Goal: Task Accomplishment & Management: Manage account settings

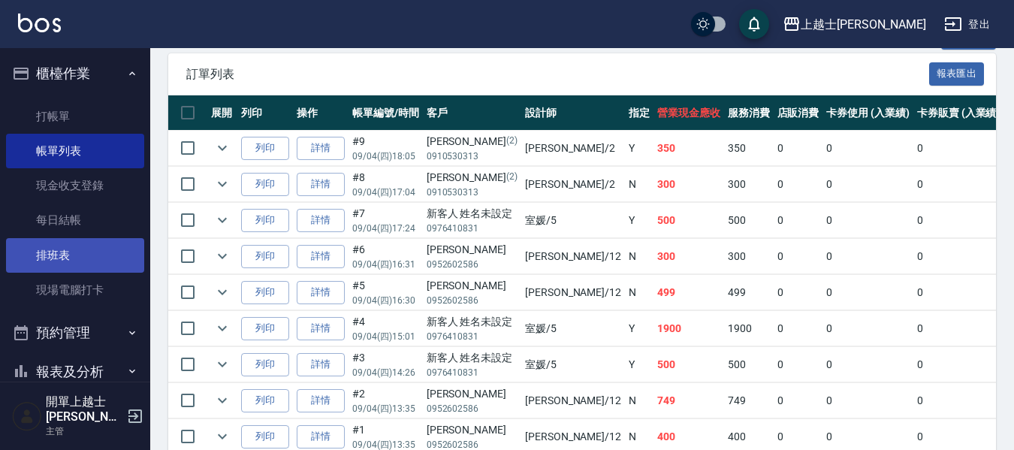
scroll to position [369, 0]
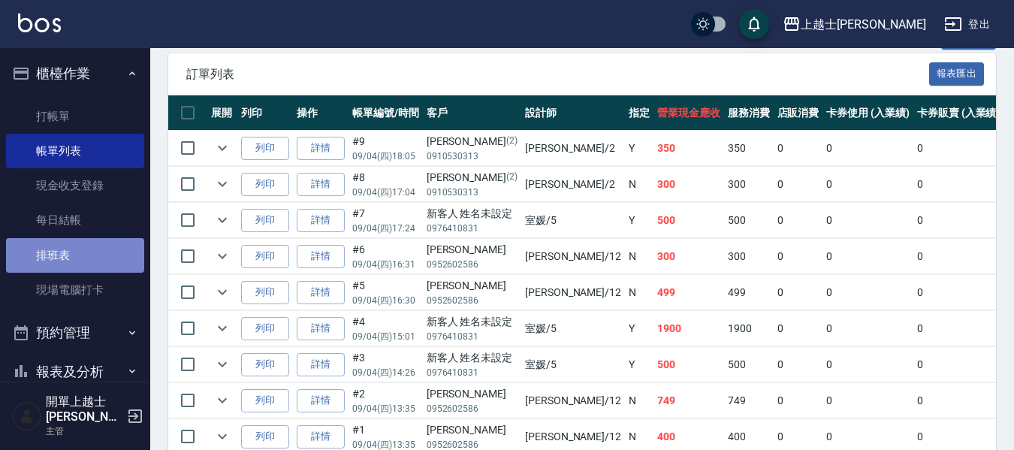
click at [89, 252] on link "排班表" at bounding box center [75, 255] width 138 height 35
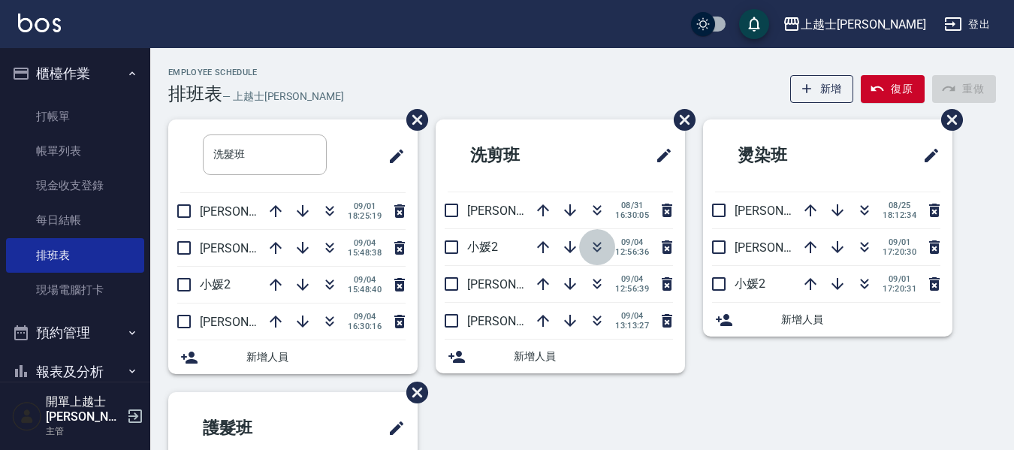
click at [596, 250] on icon "button" at bounding box center [597, 247] width 18 height 18
click at [590, 244] on icon "button" at bounding box center [597, 247] width 18 height 18
click at [600, 250] on icon "button" at bounding box center [597, 247] width 18 height 18
click at [330, 248] on icon "button" at bounding box center [330, 248] width 18 height 18
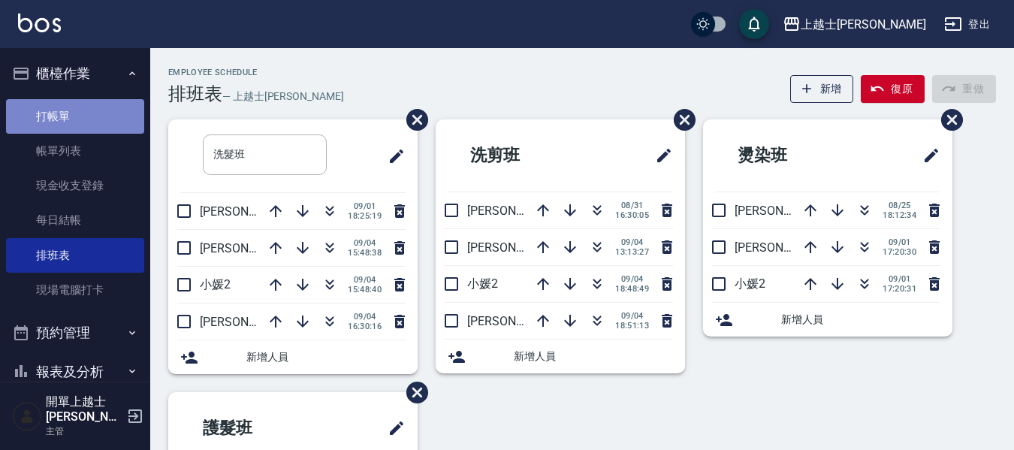
drag, startPoint x: 330, startPoint y: 248, endPoint x: 82, endPoint y: 110, distance: 284.4
click at [82, 110] on link "打帳單" at bounding box center [75, 116] width 138 height 35
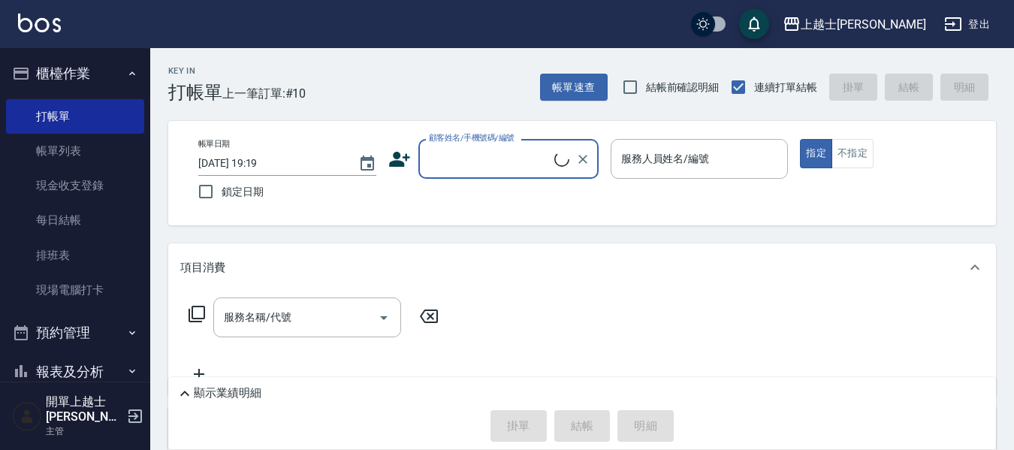
click at [440, 151] on input "顧客姓名/手機號碼/編號" at bounding box center [489, 159] width 129 height 26
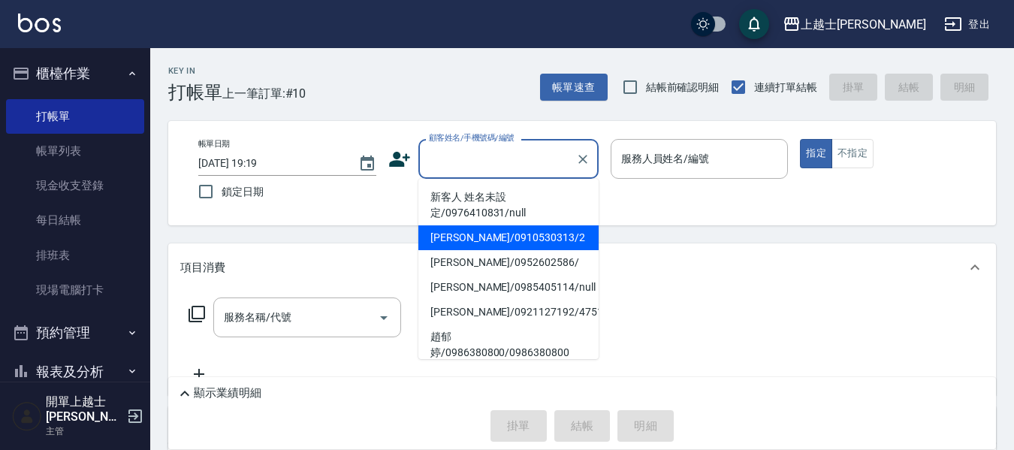
click at [487, 192] on li "新客人 姓名未設定/0976410831/null" at bounding box center [508, 205] width 180 height 41
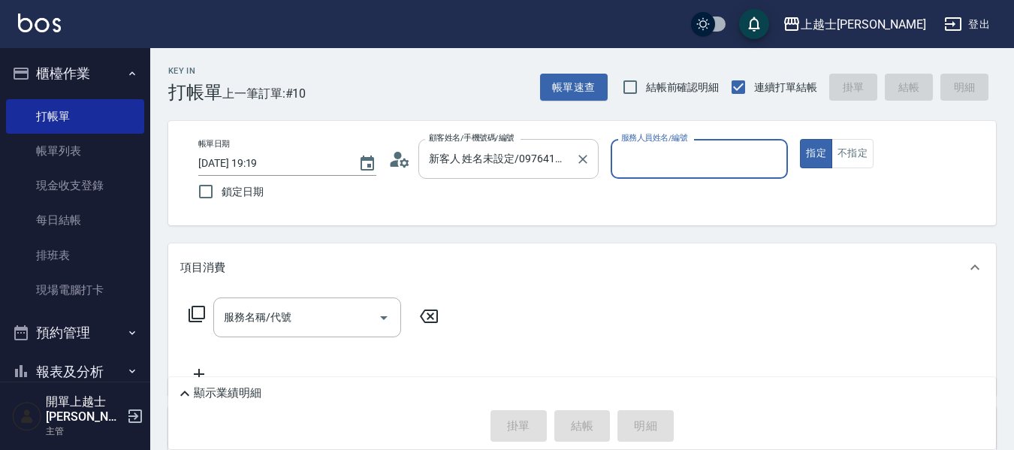
click at [463, 150] on input "新客人 姓名未設定/0976410831/null" at bounding box center [497, 159] width 144 height 26
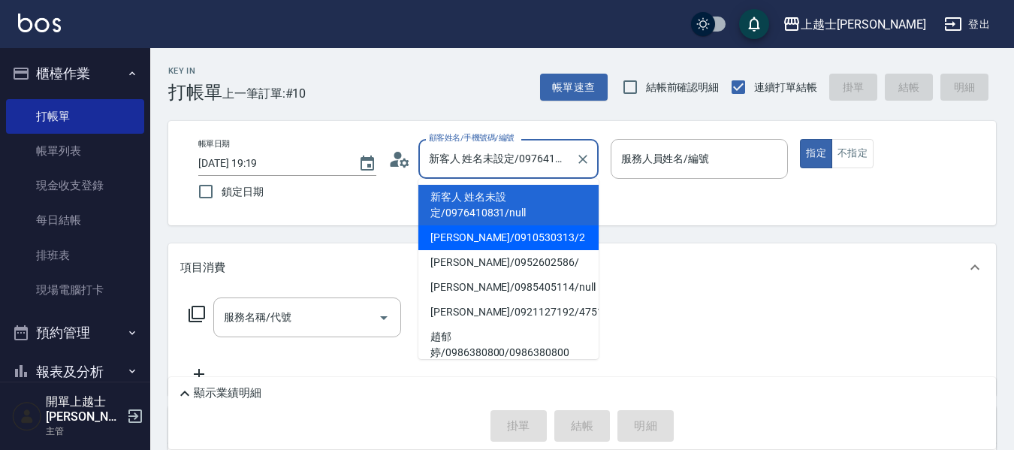
click at [478, 236] on li "[PERSON_NAME]/0910530313/2" at bounding box center [508, 237] width 180 height 25
type input "[PERSON_NAME]/0910530313/2"
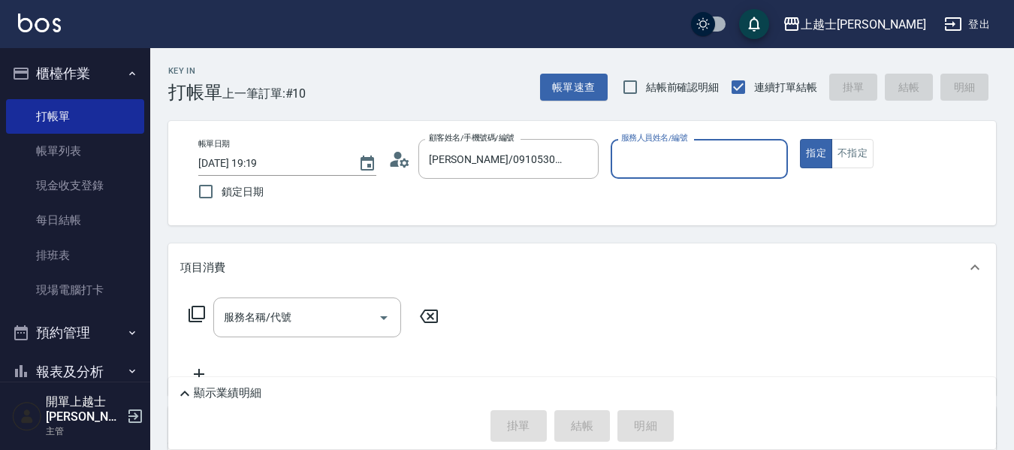
type input "小媛-2"
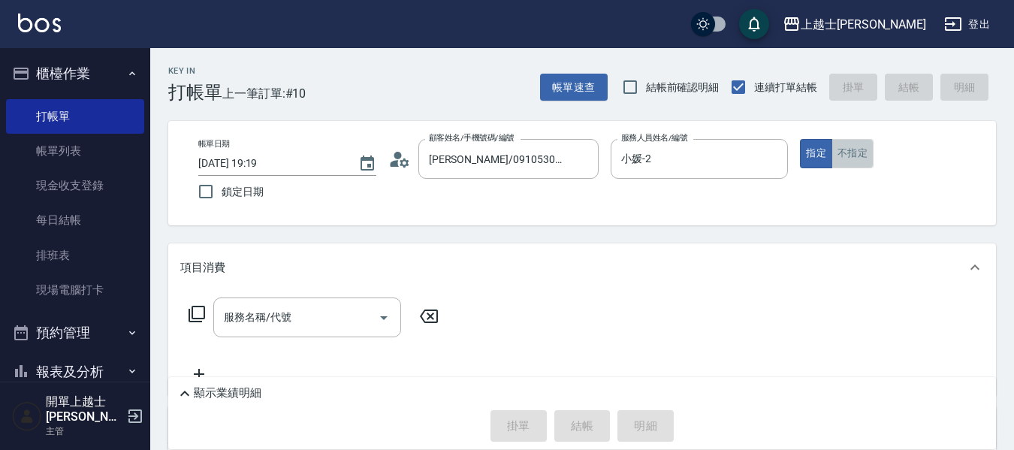
click at [843, 140] on button "不指定" at bounding box center [852, 153] width 42 height 29
click at [306, 308] on input "服務名稱/代號" at bounding box center [296, 317] width 152 height 26
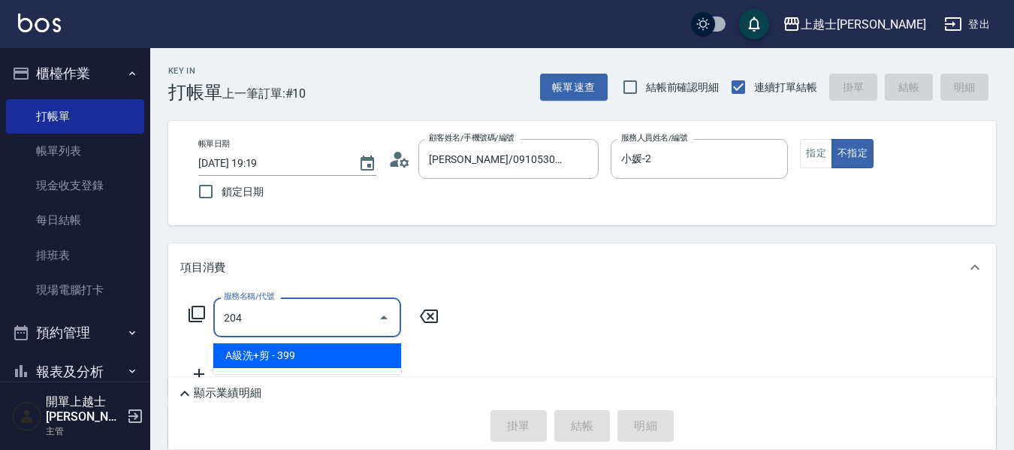
type input "A級洗+剪(204)"
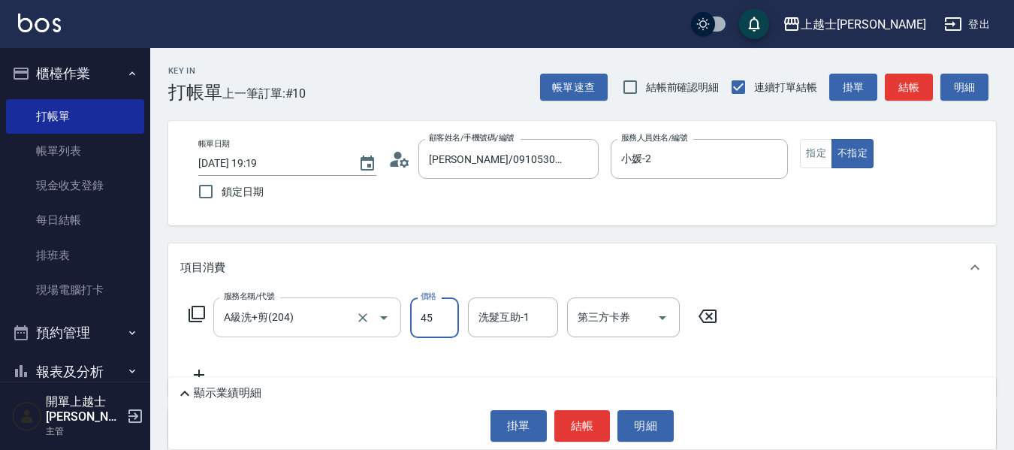
type input "450"
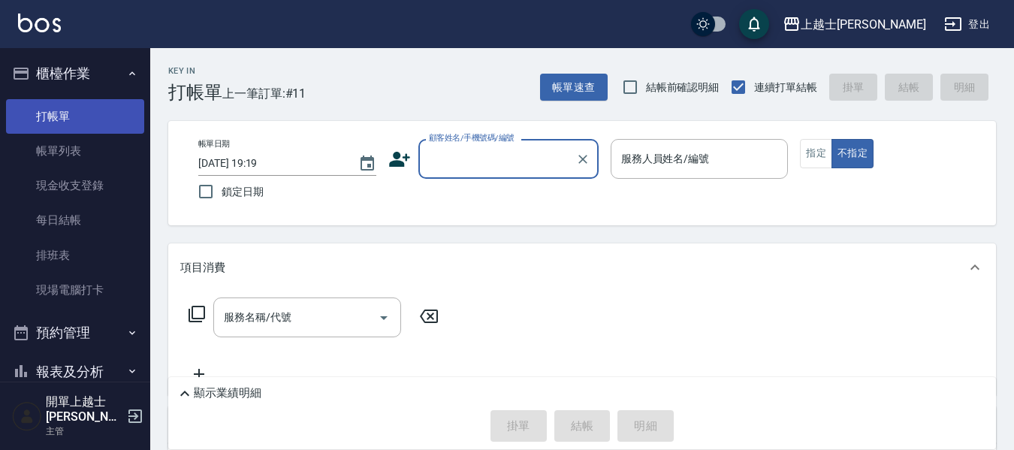
click at [60, 136] on link "帳單列表" at bounding box center [75, 151] width 138 height 35
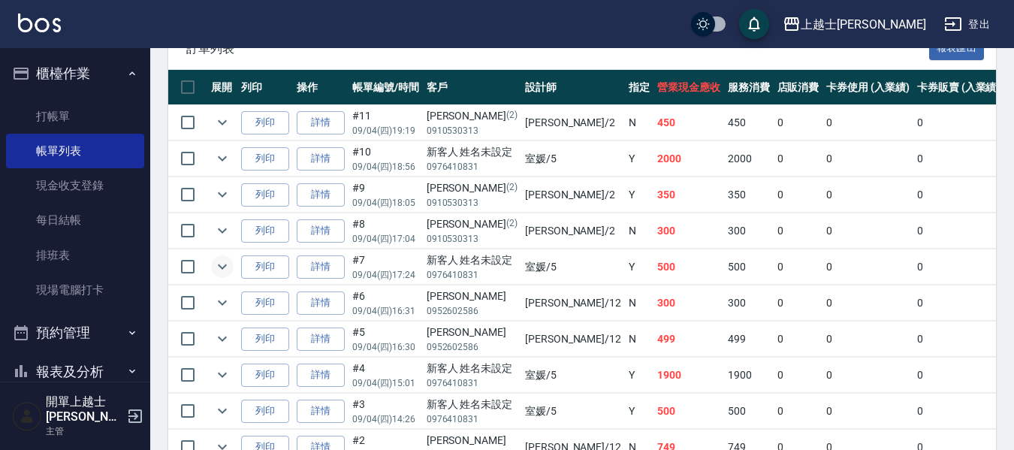
scroll to position [366, 0]
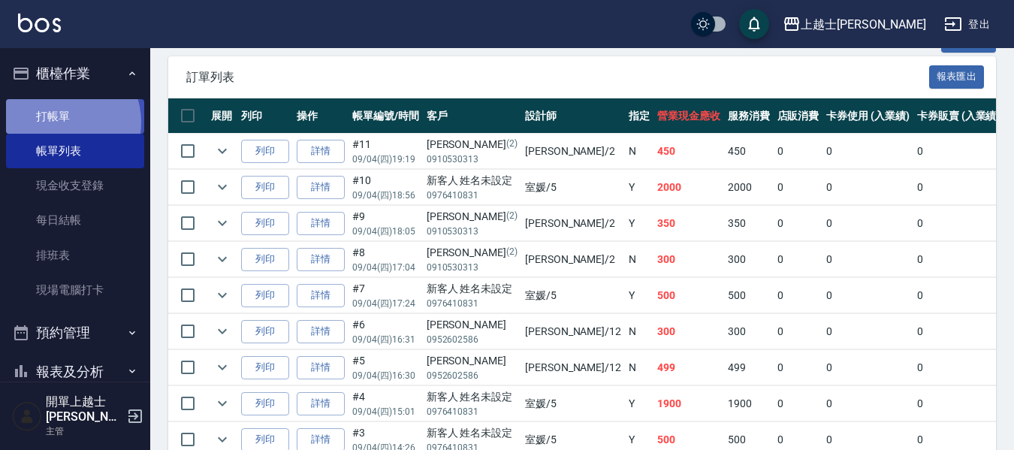
click at [64, 122] on link "打帳單" at bounding box center [75, 116] width 138 height 35
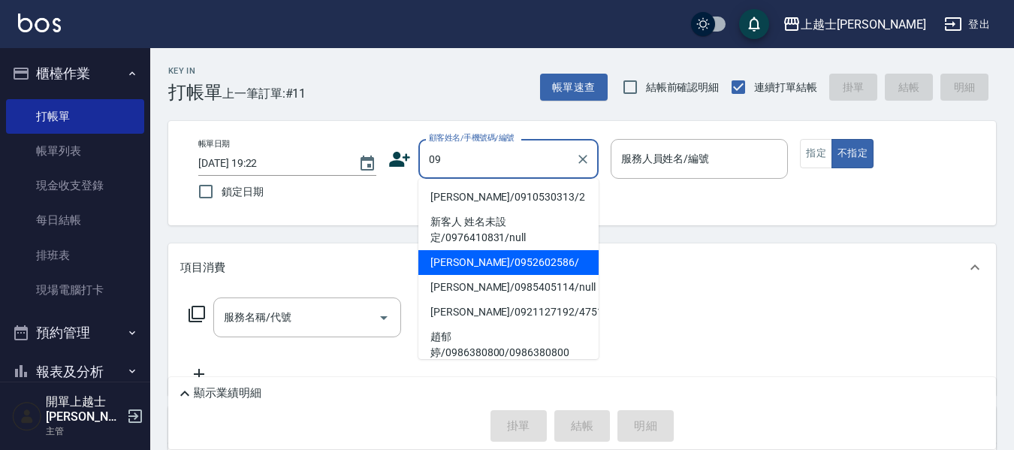
type input "[PERSON_NAME]/0952602586/"
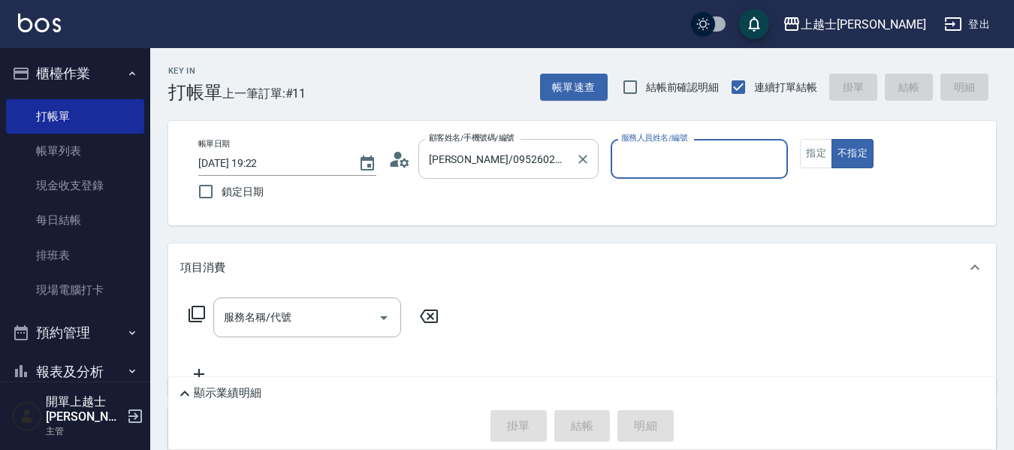
type input "[PERSON_NAME]-12"
click at [831, 139] on button "不指定" at bounding box center [852, 153] width 42 height 29
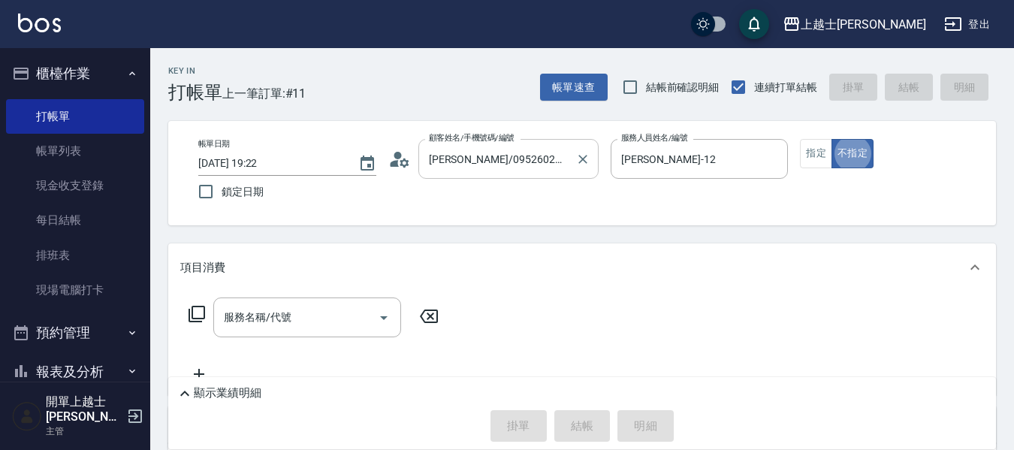
type button "false"
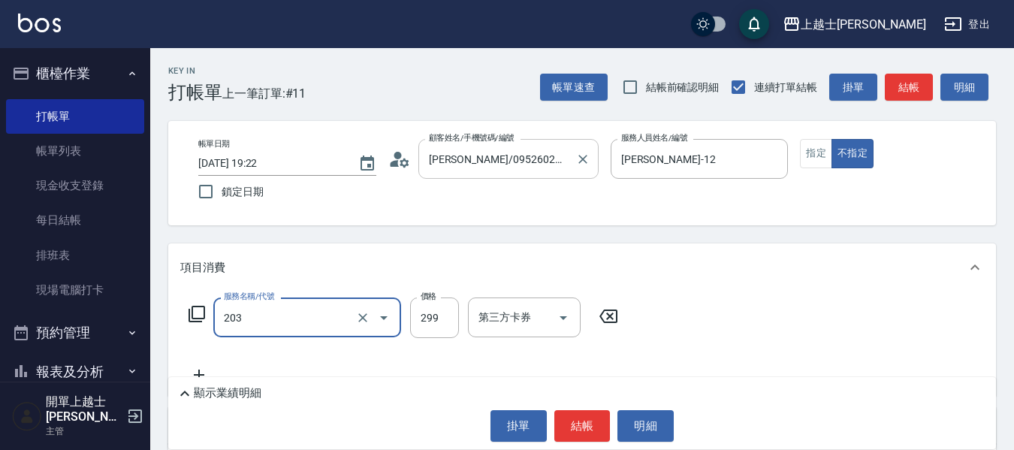
type input "B級洗+剪(203)"
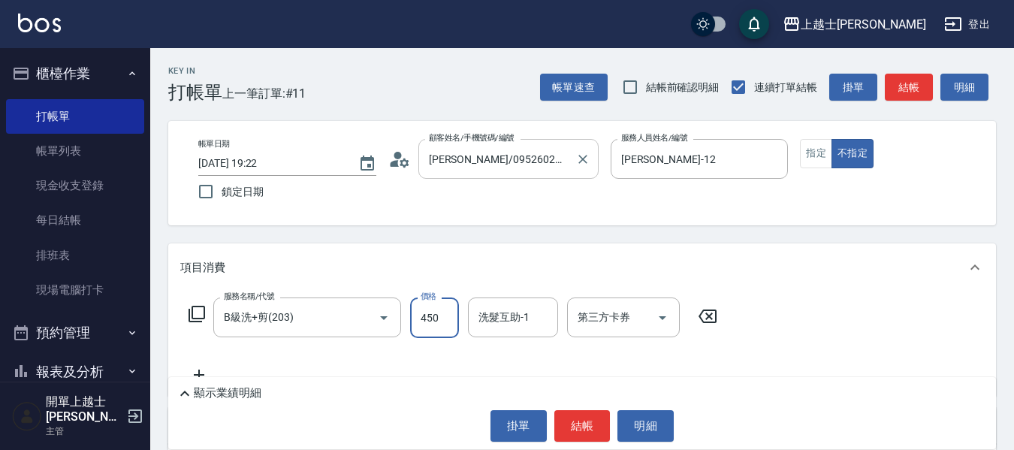
type input "450"
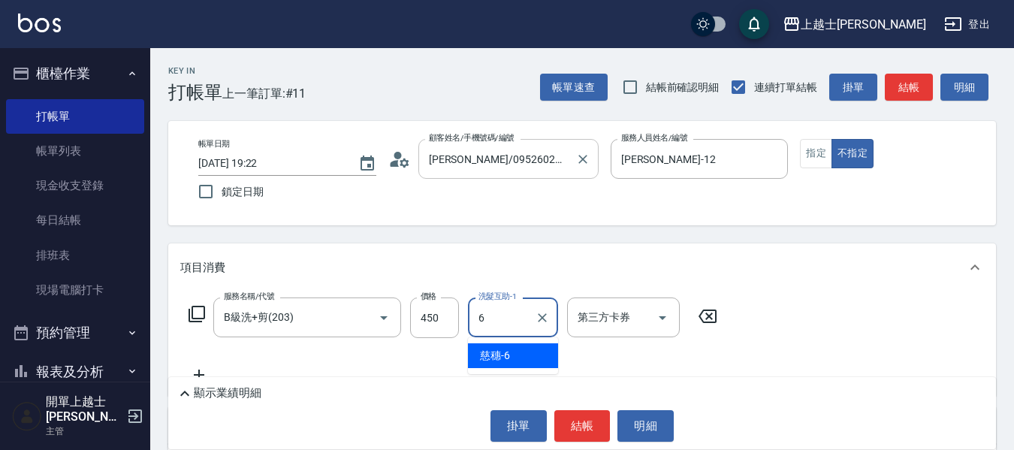
type input "慈穗-6"
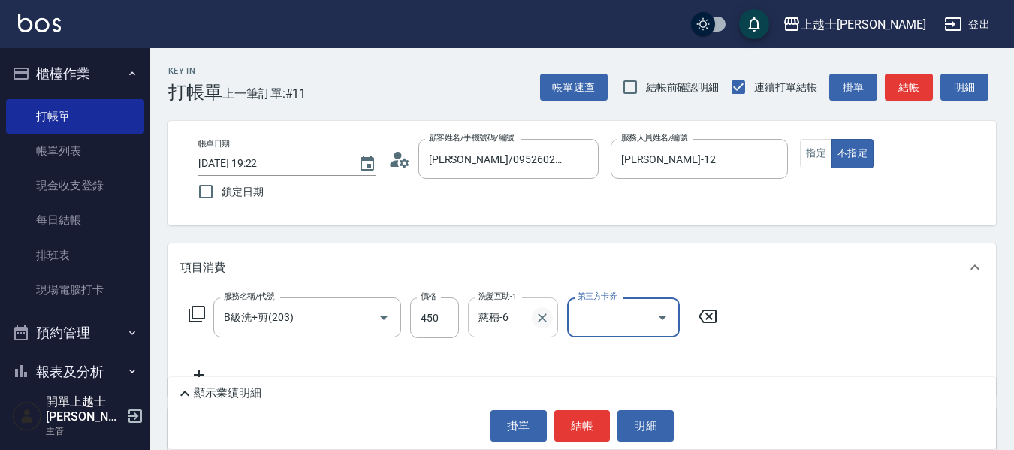
click at [544, 318] on icon "Clear" at bounding box center [542, 317] width 15 height 15
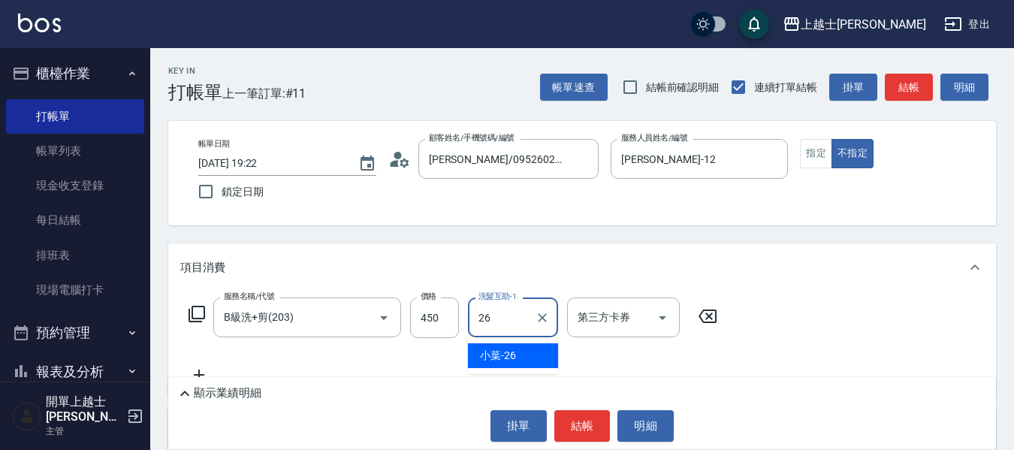
type input "小葉-26"
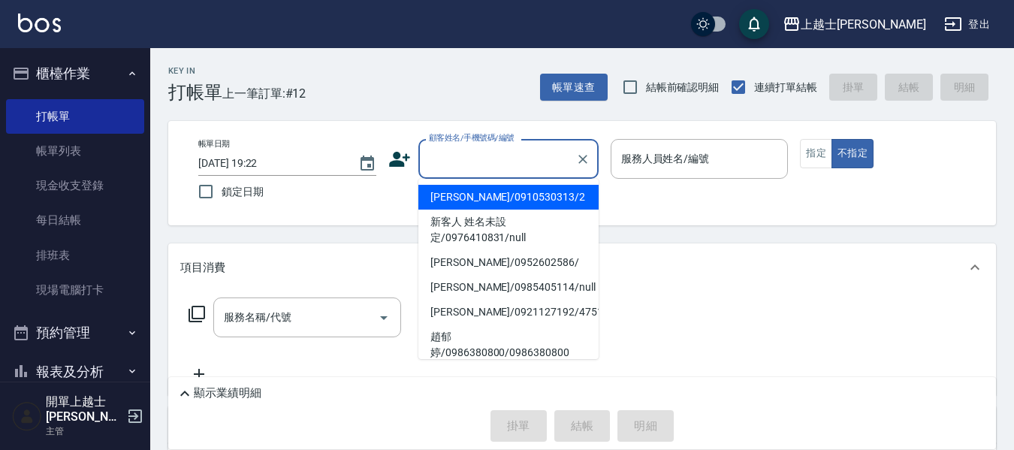
click at [512, 156] on input "顧客姓名/手機號碼/編號" at bounding box center [497, 159] width 144 height 26
click at [516, 196] on li "[PERSON_NAME]/0910530313/2" at bounding box center [508, 197] width 180 height 25
type input "[PERSON_NAME]/0910530313/2"
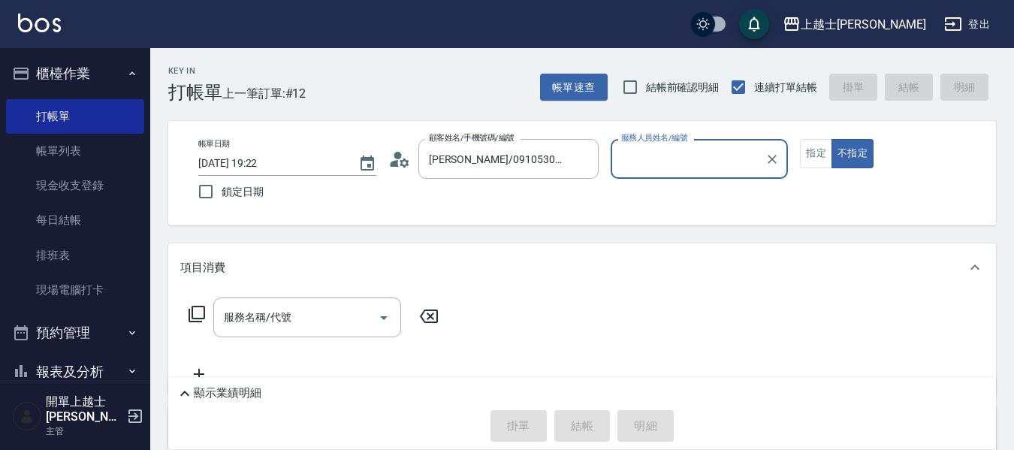
type input "小媛-2"
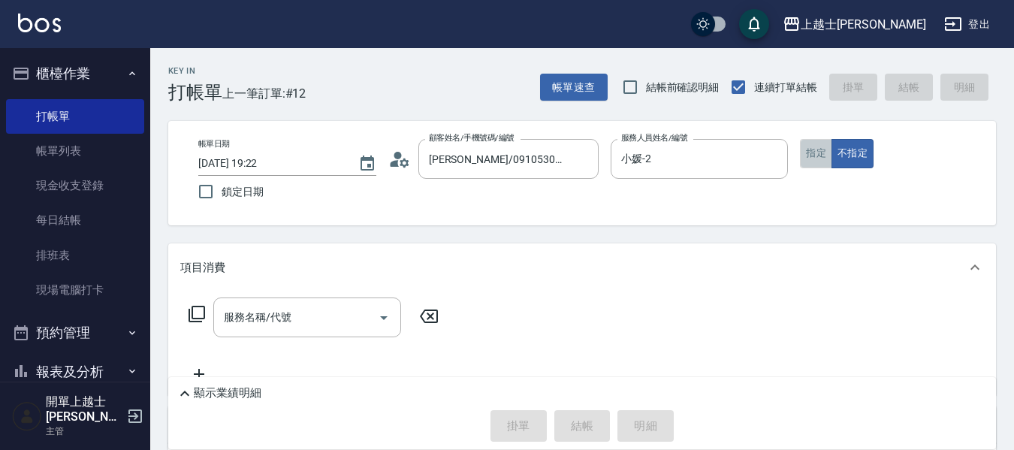
click at [812, 156] on button "指定" at bounding box center [816, 153] width 32 height 29
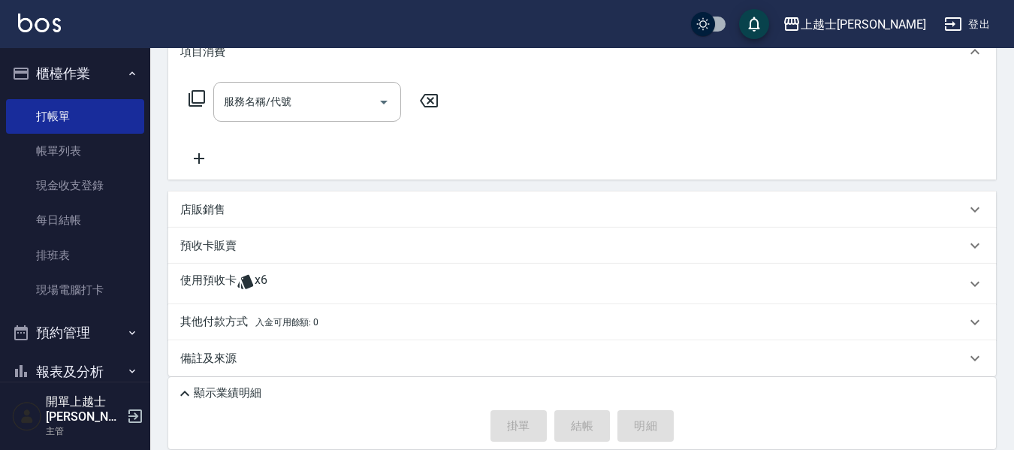
scroll to position [225, 0]
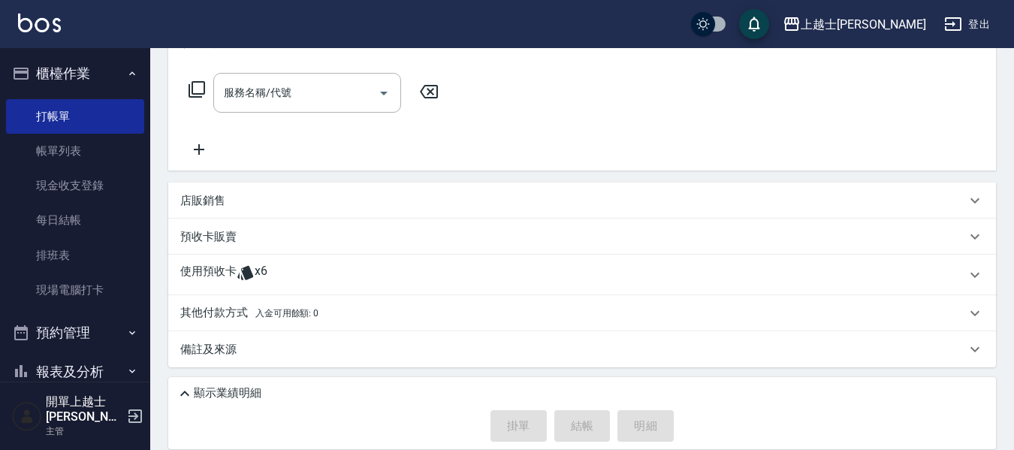
click at [201, 202] on p "店販銷售" at bounding box center [202, 201] width 45 height 16
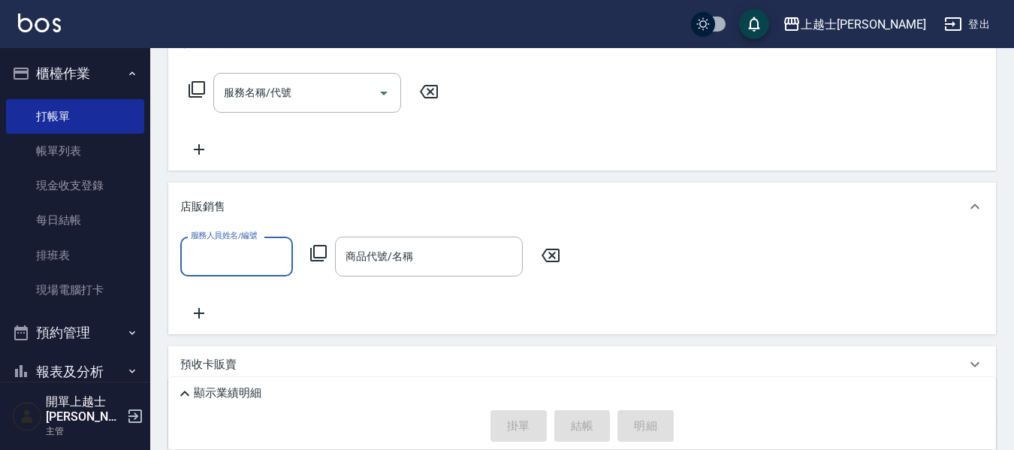
scroll to position [0, 0]
click at [220, 249] on input "服務人員姓名/編號" at bounding box center [236, 256] width 99 height 26
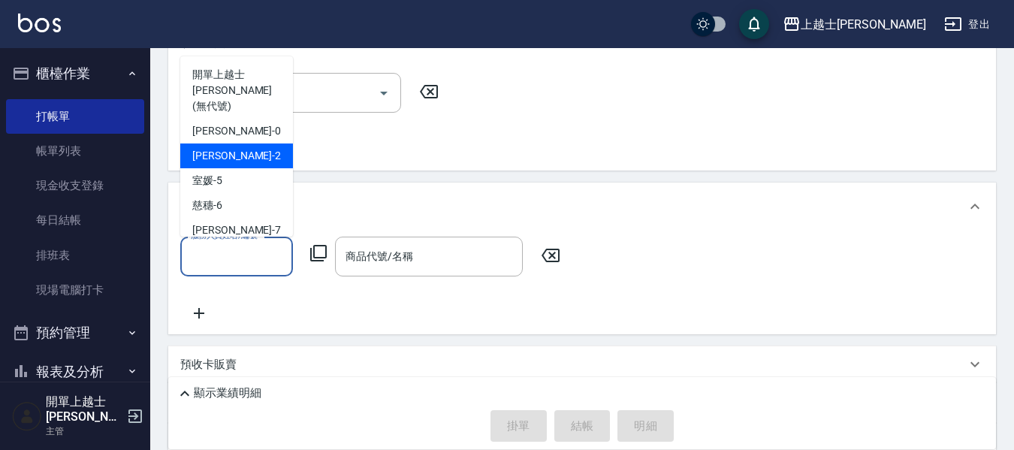
click at [228, 143] on div "小媛 -2" at bounding box center [236, 155] width 113 height 25
type input "小媛-2"
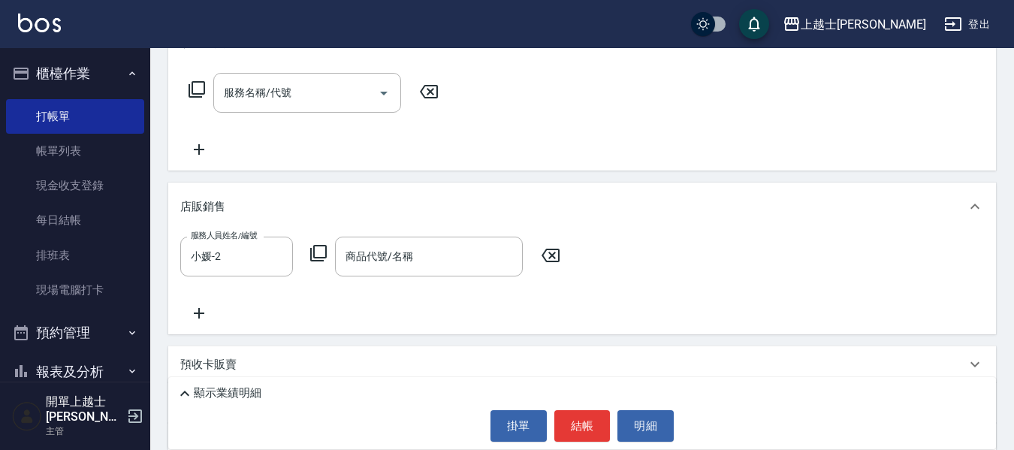
click at [309, 254] on div "服務人員姓名/編號 [PERSON_NAME]-2 服務人員姓名/編號 商品代號/名稱 商品代號/名稱" at bounding box center [374, 257] width 389 height 40
click at [315, 251] on icon at bounding box center [318, 253] width 18 height 18
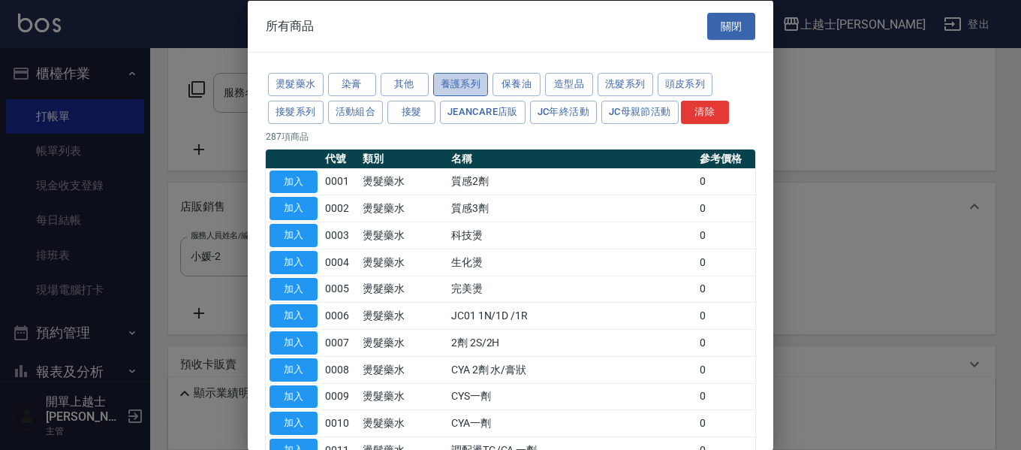
click at [465, 82] on button "養護系列" at bounding box center [461, 84] width 56 height 23
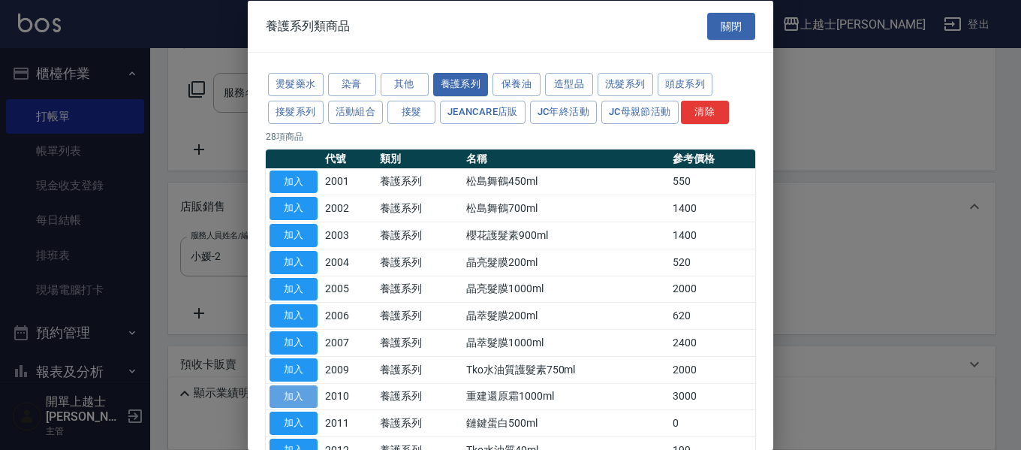
click at [303, 394] on button "加入" at bounding box center [294, 396] width 48 height 23
type input "重建還原霜1000ml"
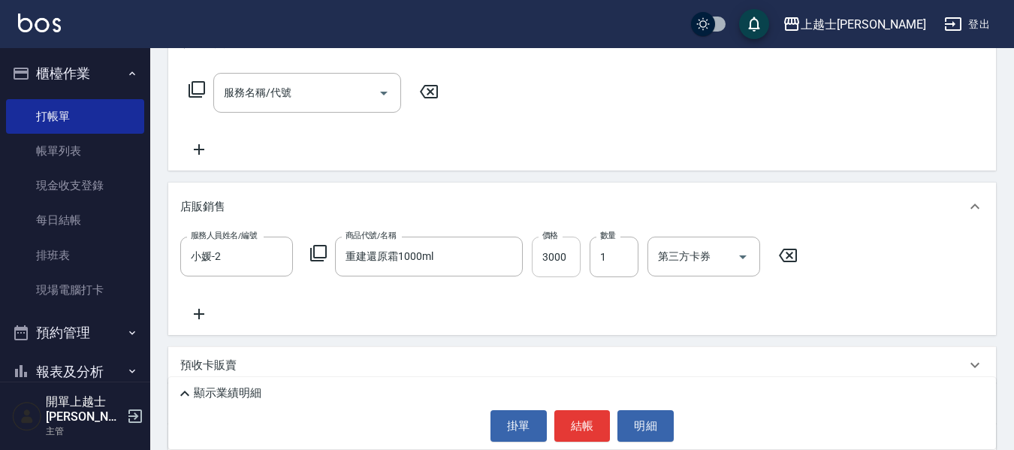
click at [553, 263] on input "3000" at bounding box center [556, 257] width 49 height 41
type input "2400"
click at [204, 312] on icon at bounding box center [199, 314] width 38 height 18
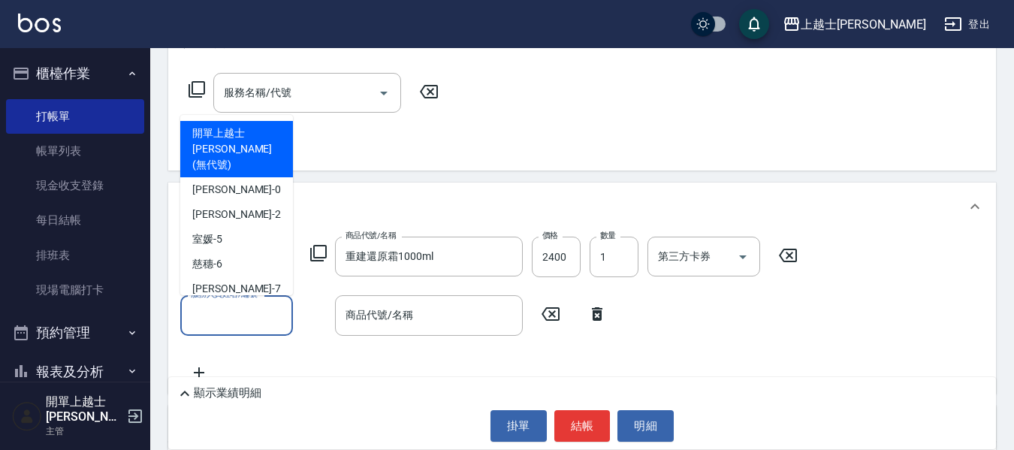
click at [204, 312] on input "服務人員姓名/編號" at bounding box center [236, 315] width 99 height 26
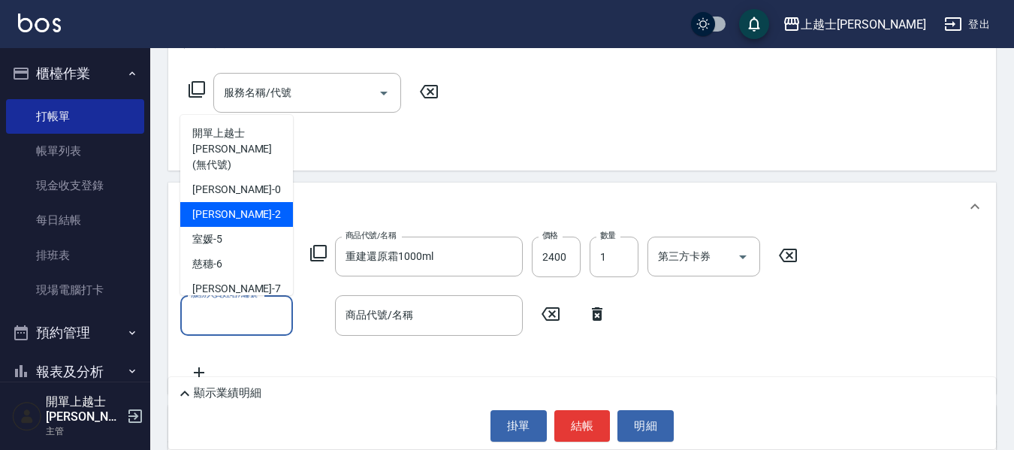
click at [234, 202] on div "小媛 -2" at bounding box center [236, 214] width 113 height 25
type input "小媛-2"
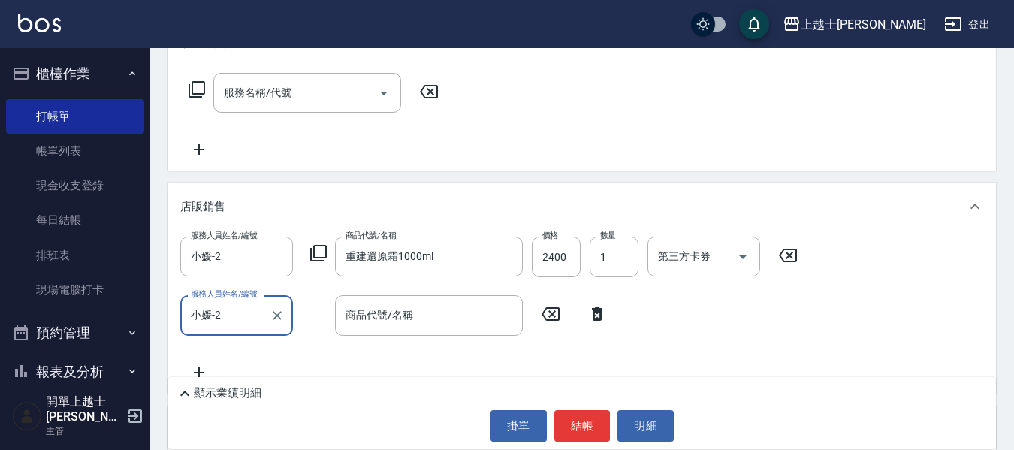
click at [320, 252] on icon at bounding box center [318, 253] width 18 height 18
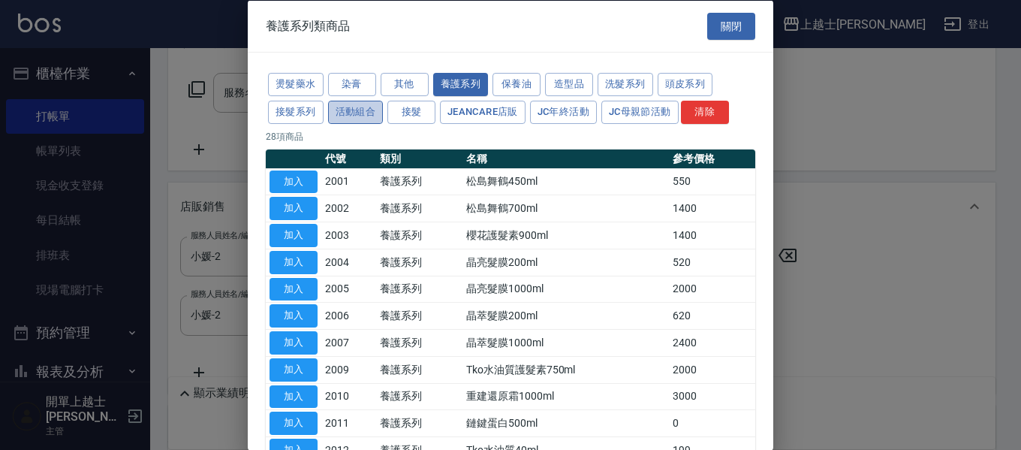
click at [369, 107] on button "活動組合" at bounding box center [356, 111] width 56 height 23
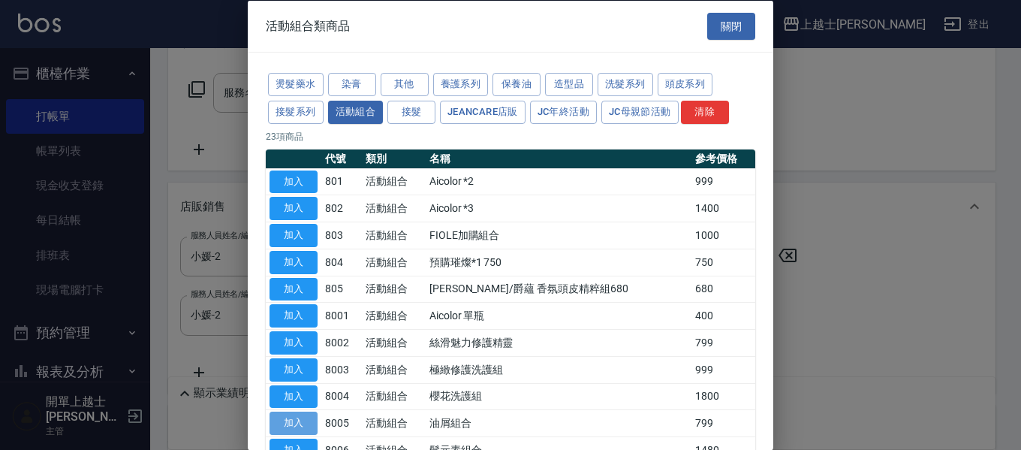
click at [288, 421] on button "加入" at bounding box center [294, 423] width 48 height 23
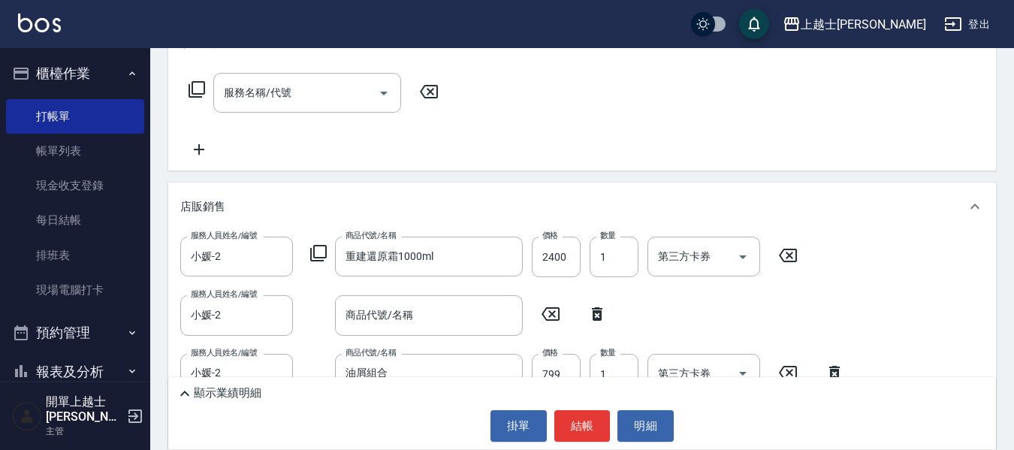
click at [600, 317] on icon at bounding box center [597, 314] width 11 height 14
type input "油屑組合"
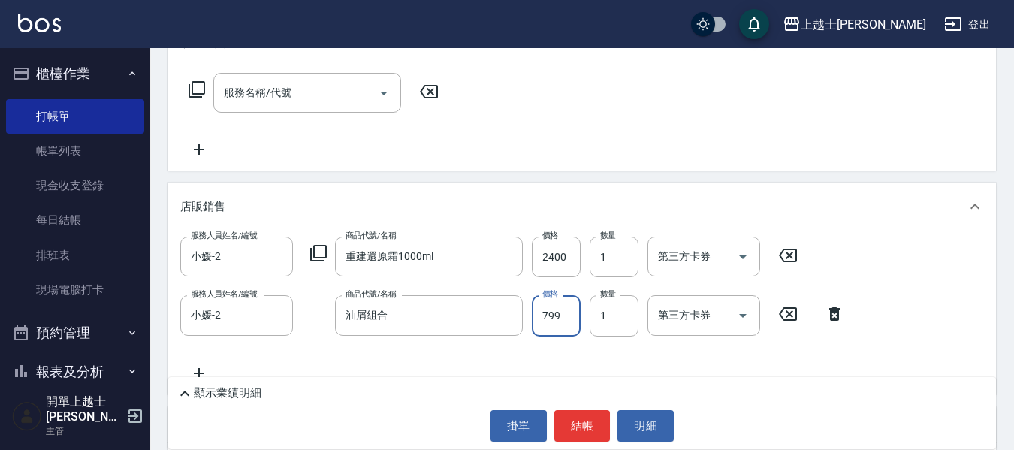
click at [553, 324] on input "799" at bounding box center [556, 315] width 49 height 41
type input "900"
click at [572, 418] on button "結帳" at bounding box center [582, 426] width 56 height 32
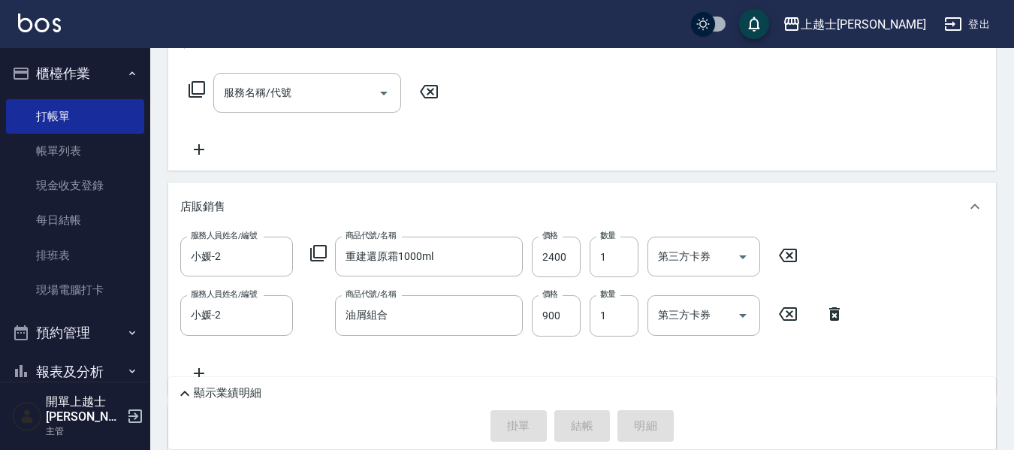
type input "[DATE] 19:27"
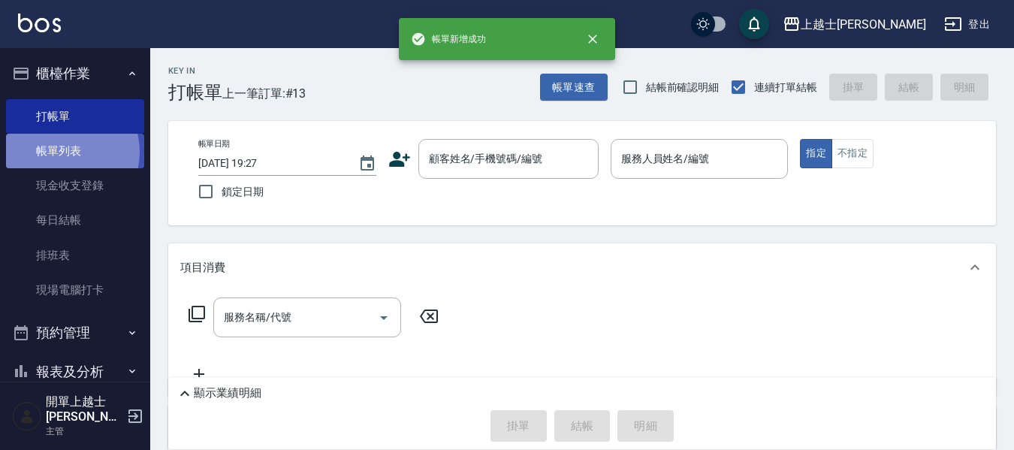
click at [63, 152] on link "帳單列表" at bounding box center [75, 151] width 138 height 35
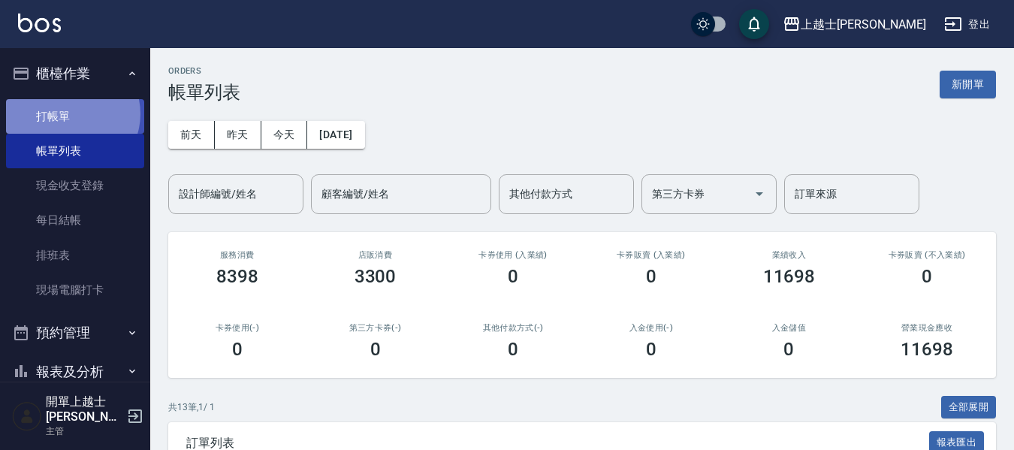
click at [70, 113] on link "打帳單" at bounding box center [75, 116] width 138 height 35
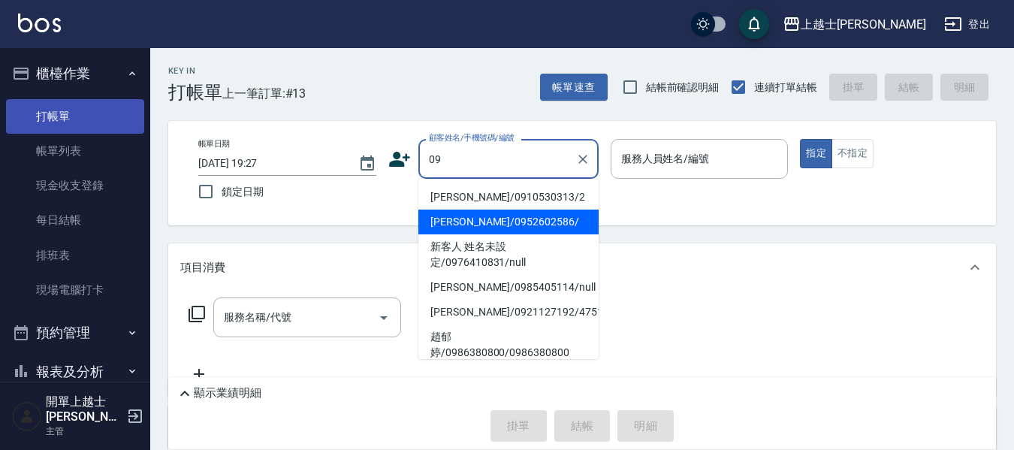
type input "[PERSON_NAME]/0952602586/"
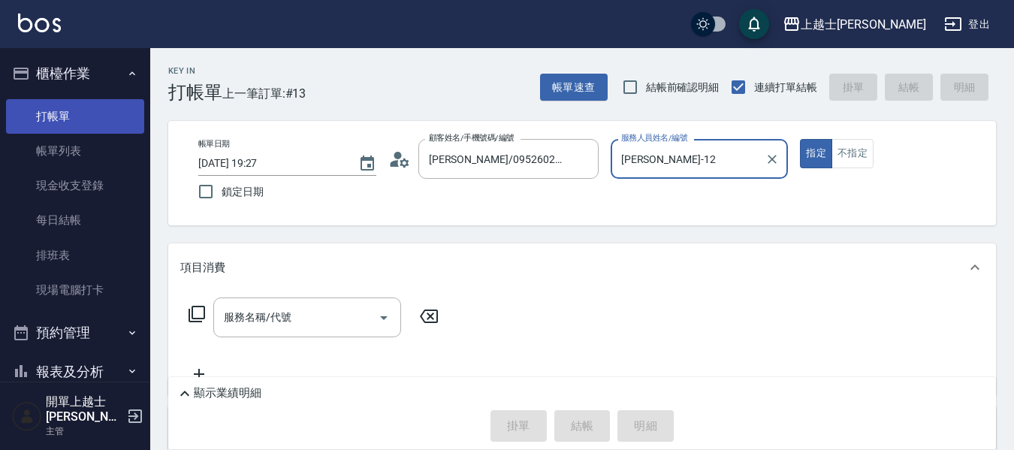
type input "[PERSON_NAME]-12"
click at [800, 139] on button "指定" at bounding box center [816, 153] width 32 height 29
type button "true"
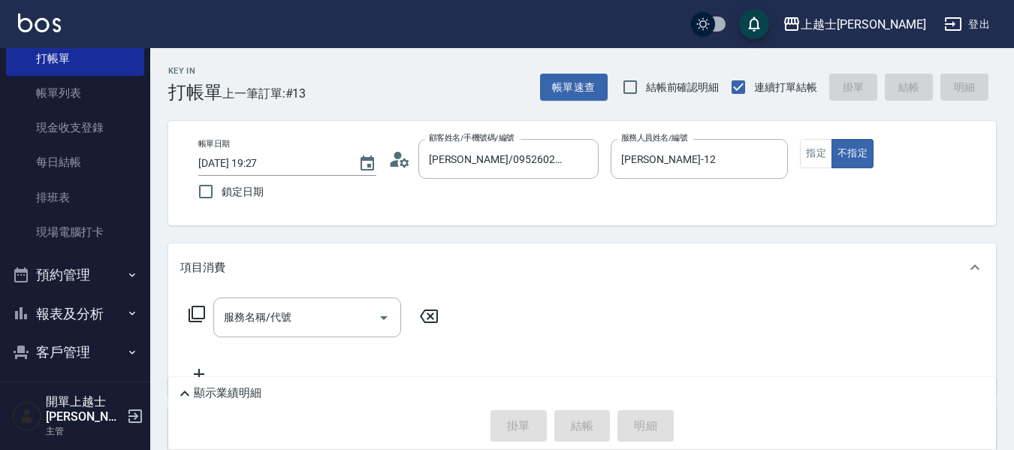
scroll to position [75, 0]
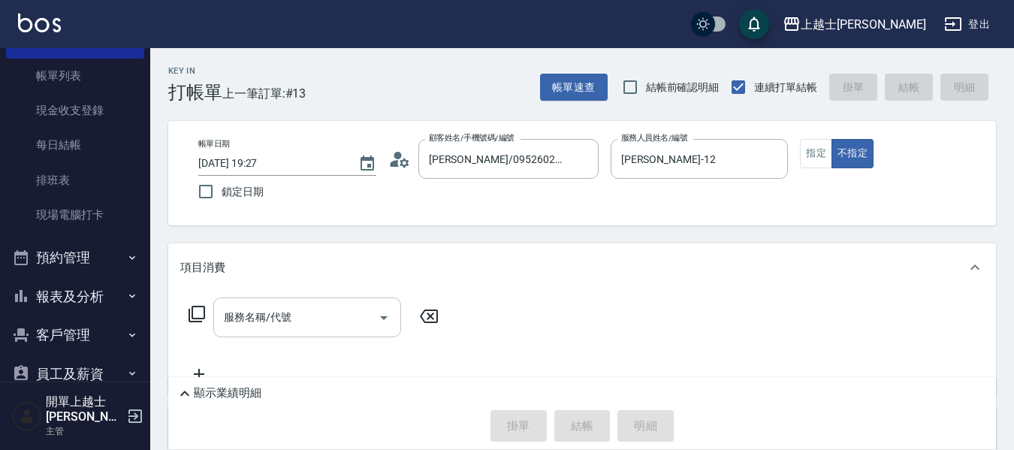
click at [341, 317] on input "服務名稱/代號" at bounding box center [296, 317] width 152 height 26
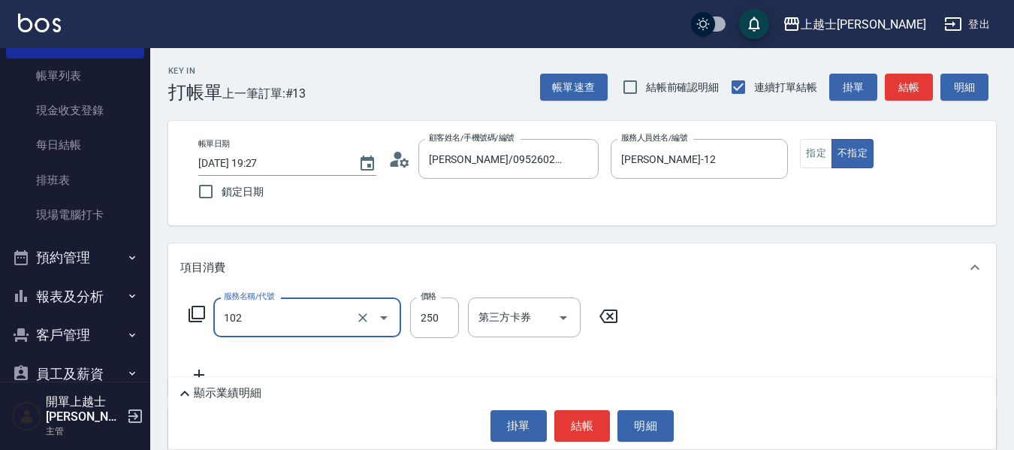
type input "精油洗髮(102)"
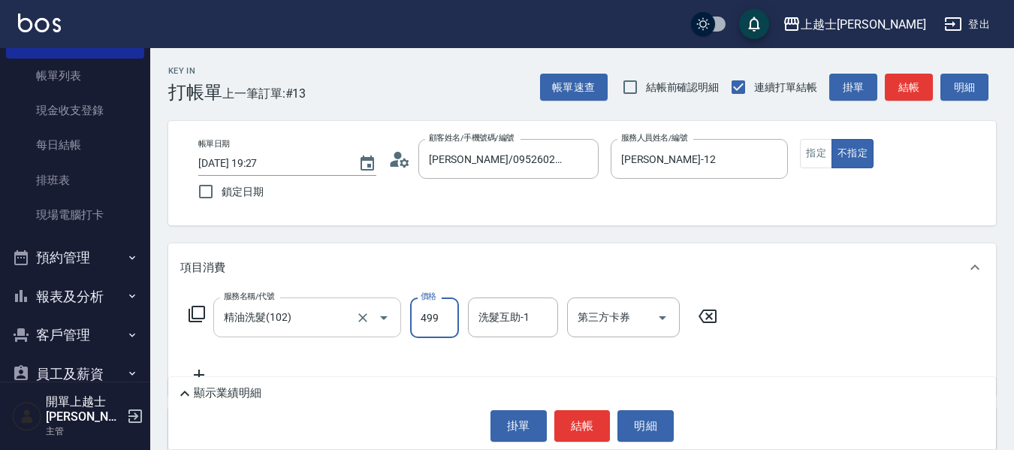
type input "499"
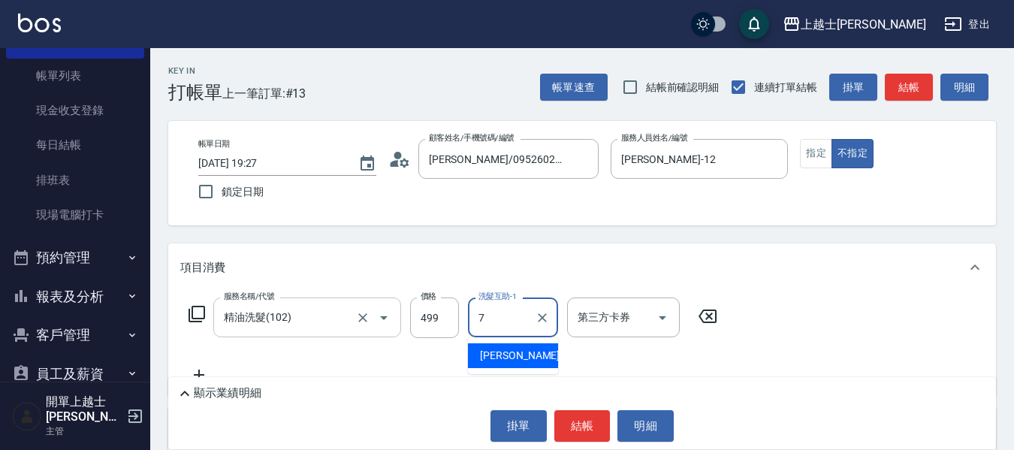
type input "[PERSON_NAME]-7"
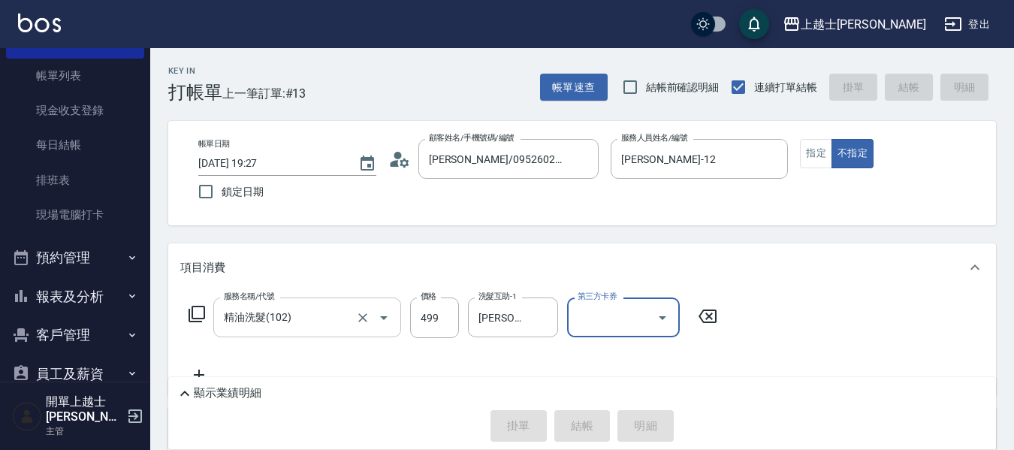
type input "[DATE] 19:37"
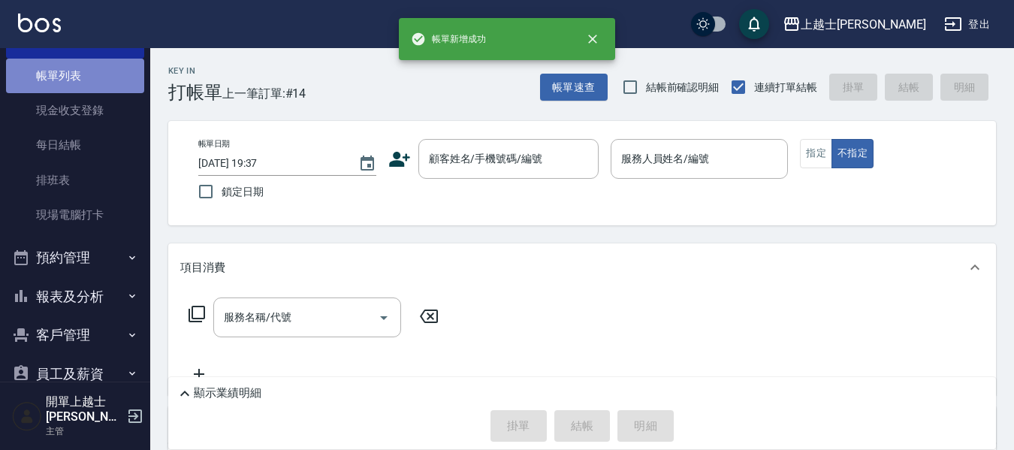
click at [107, 80] on link "帳單列表" at bounding box center [75, 76] width 138 height 35
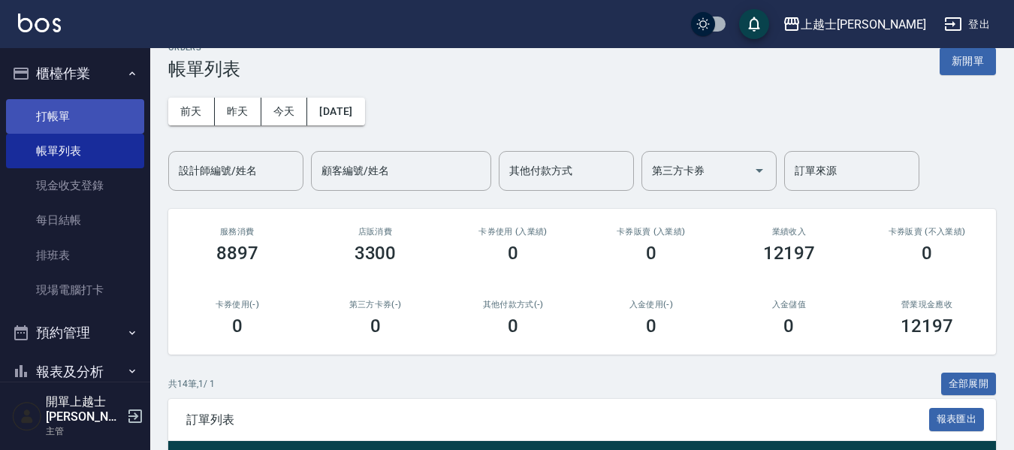
click at [95, 116] on link "打帳單" at bounding box center [75, 116] width 138 height 35
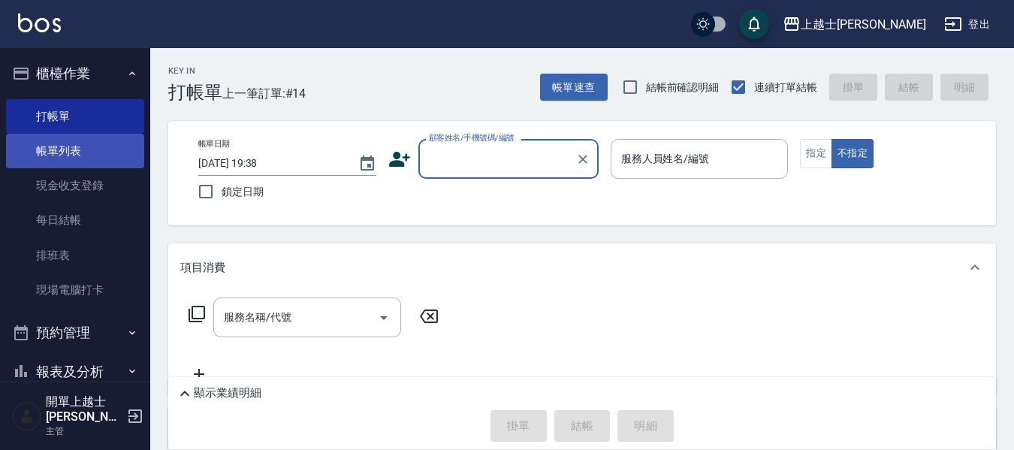
drag, startPoint x: 104, startPoint y: 143, endPoint x: 131, endPoint y: 156, distance: 29.6
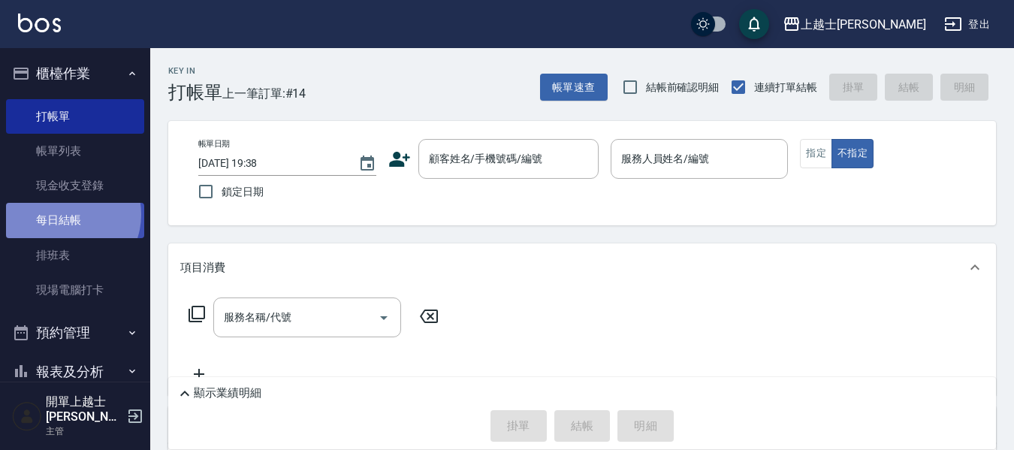
drag, startPoint x: 131, startPoint y: 156, endPoint x: 66, endPoint y: 214, distance: 86.7
click at [66, 214] on link "每日結帳" at bounding box center [75, 220] width 138 height 35
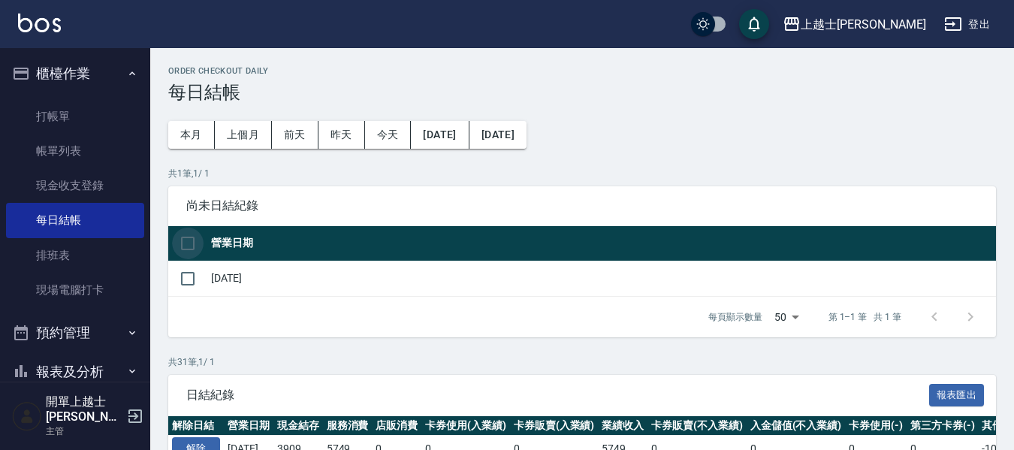
click at [185, 243] on input "checkbox" at bounding box center [188, 244] width 32 height 32
checkbox input "true"
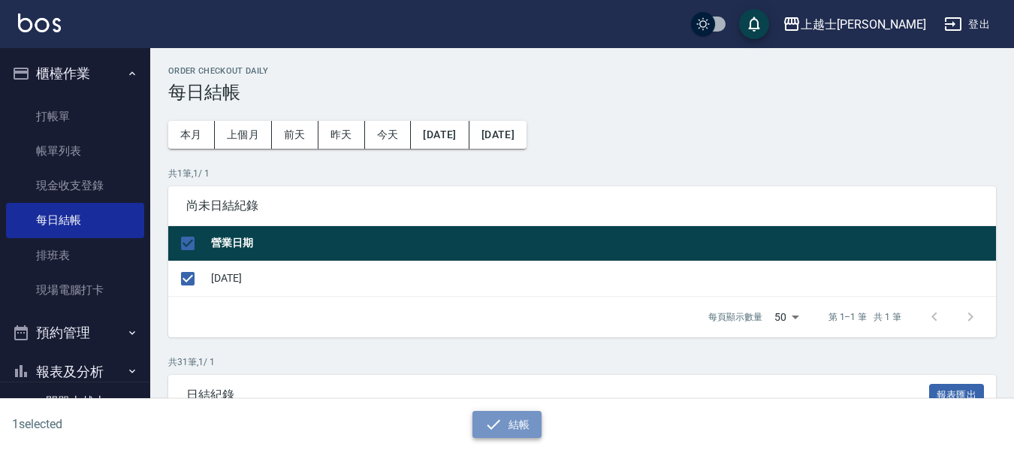
click at [514, 426] on button "結帳" at bounding box center [507, 425] width 70 height 28
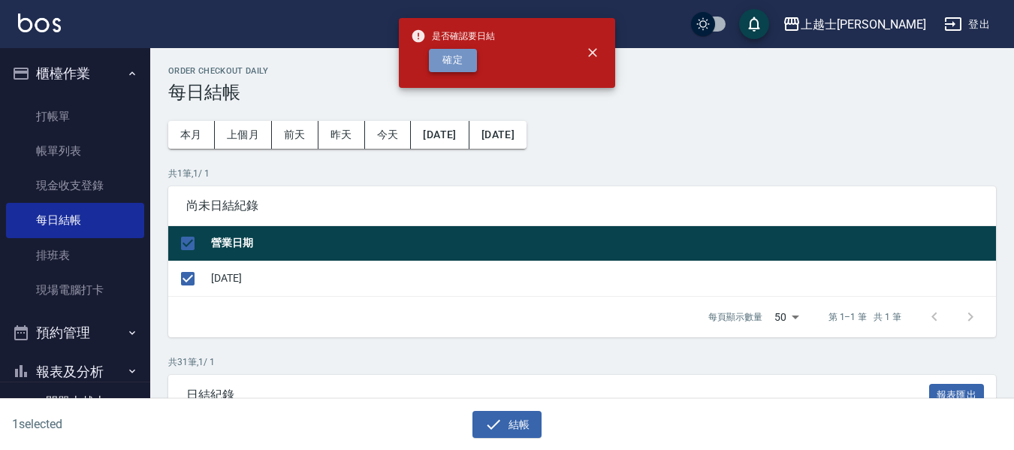
click at [445, 56] on button "確定" at bounding box center [453, 60] width 48 height 23
checkbox input "false"
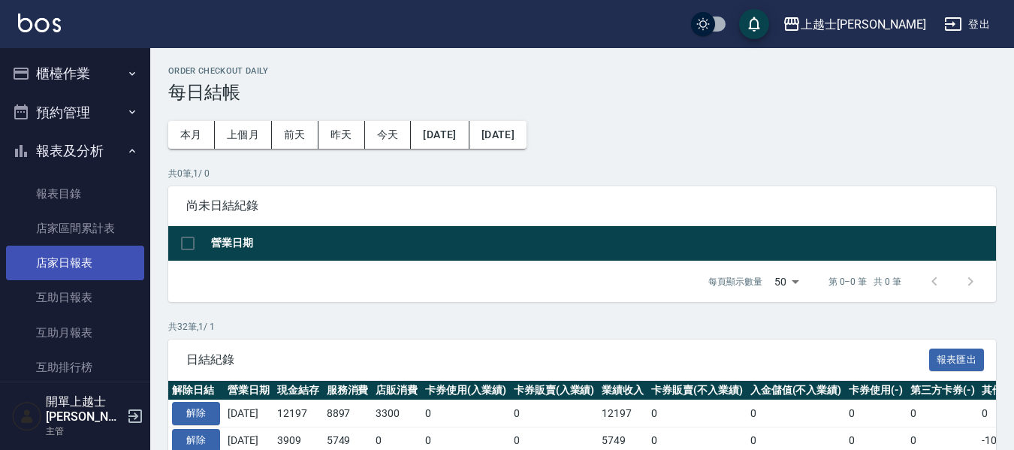
click at [78, 262] on link "店家日報表" at bounding box center [75, 263] width 138 height 35
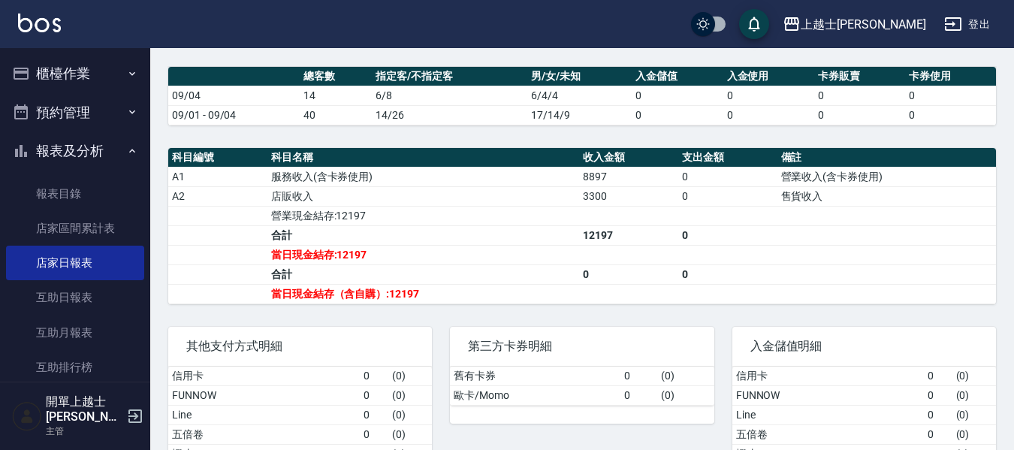
scroll to position [150, 0]
